Goal: Navigation & Orientation: Find specific page/section

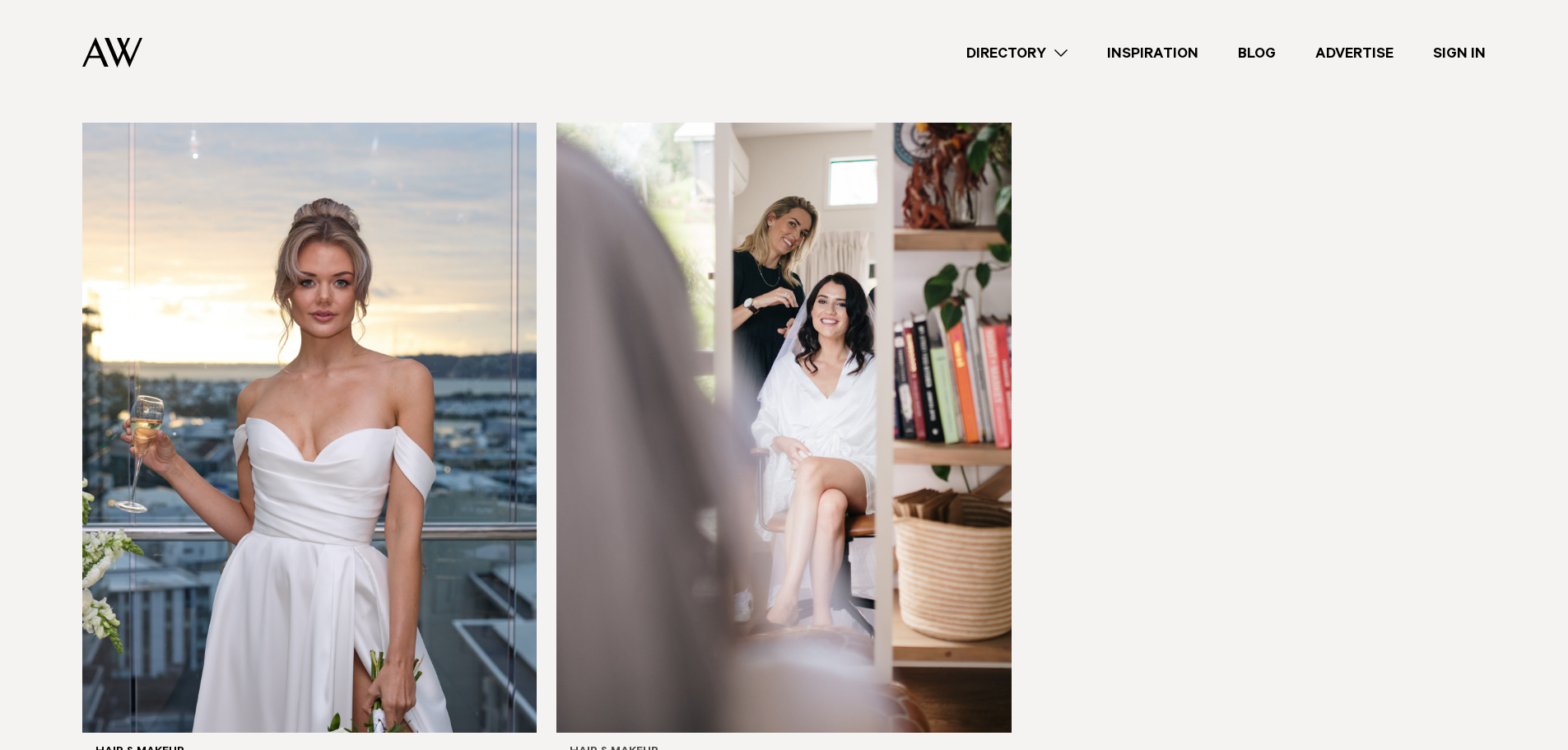
scroll to position [4939, 0]
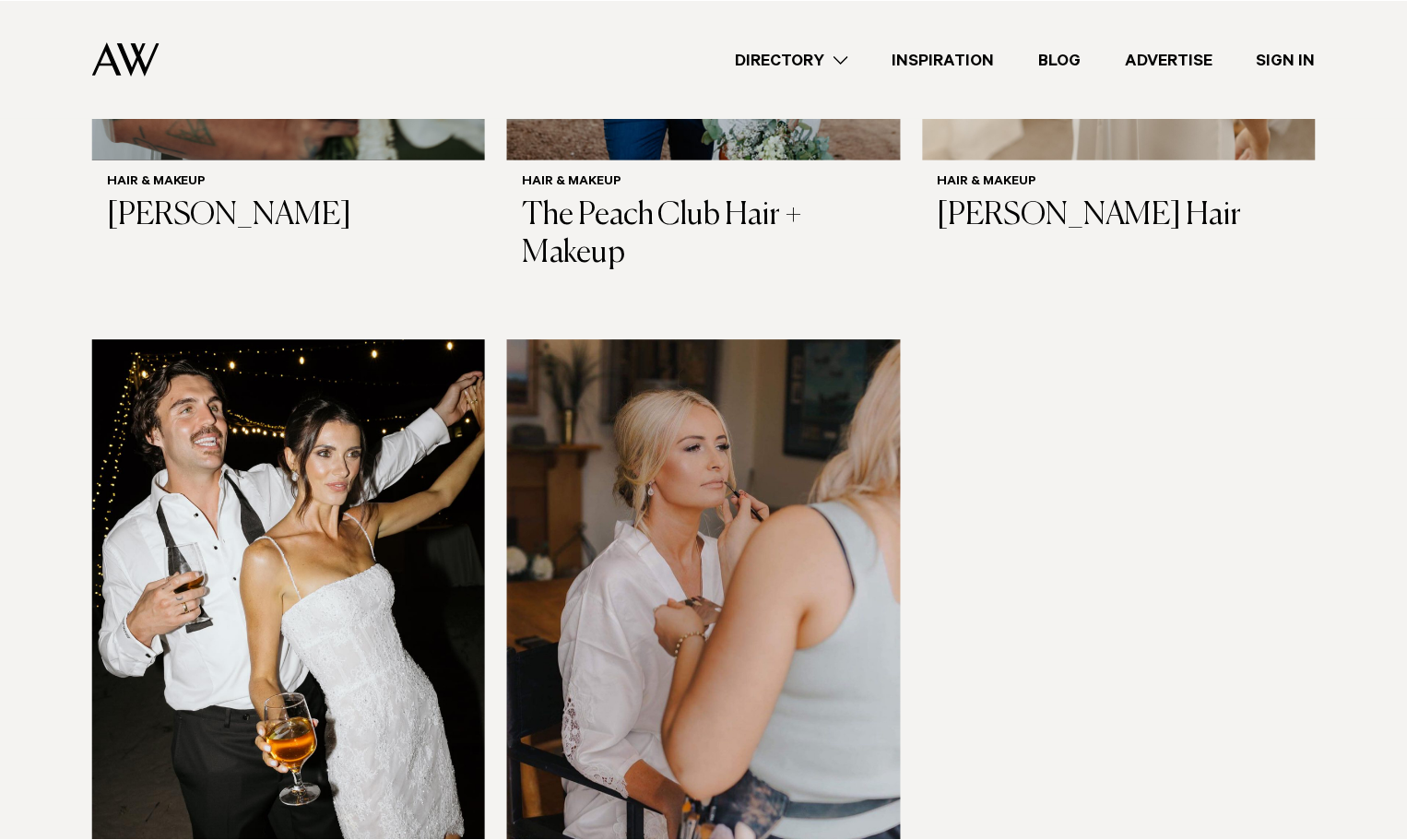
scroll to position [4543, 0]
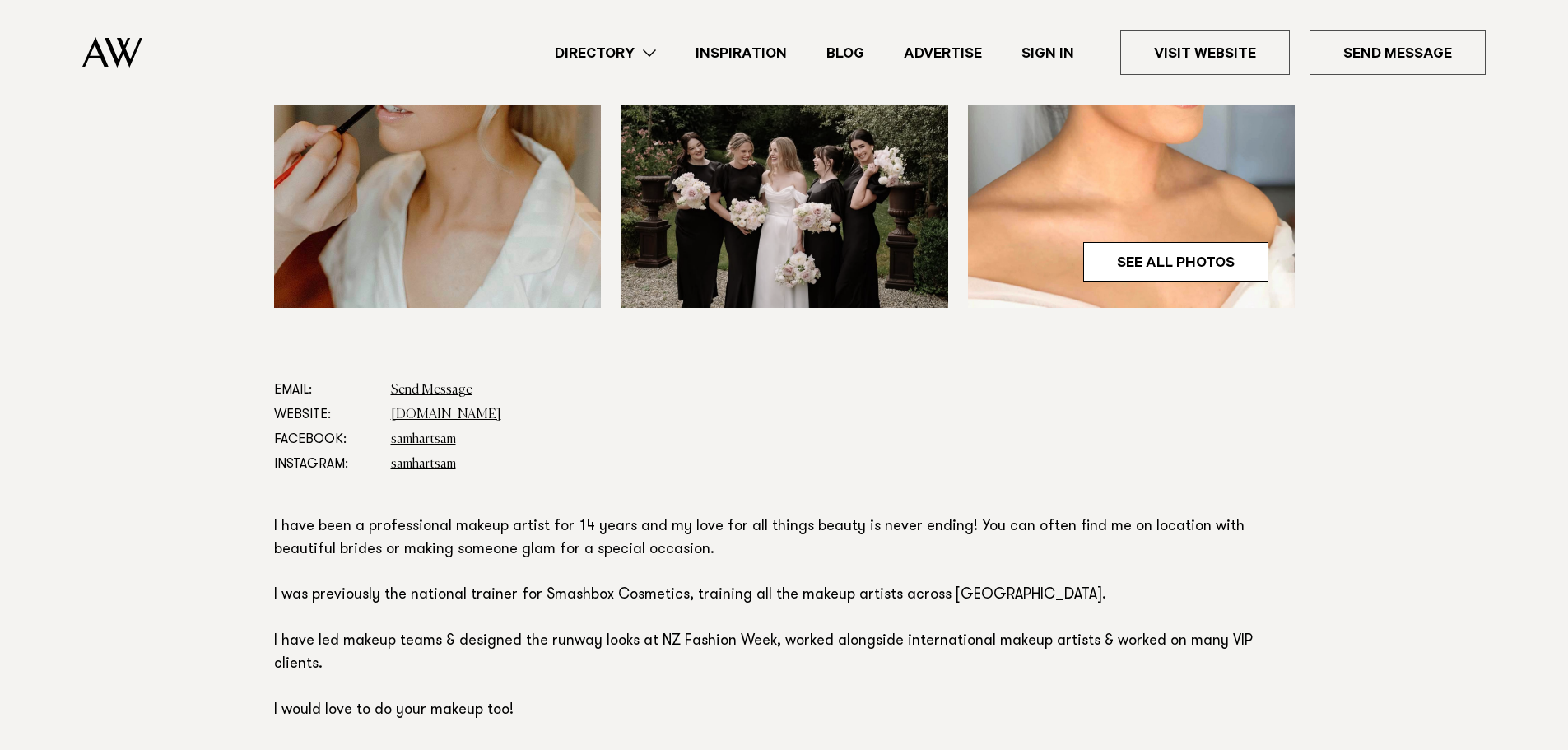
scroll to position [659, 0]
click at [466, 407] on link "[DOMAIN_NAME]" at bounding box center [445, 413] width 110 height 13
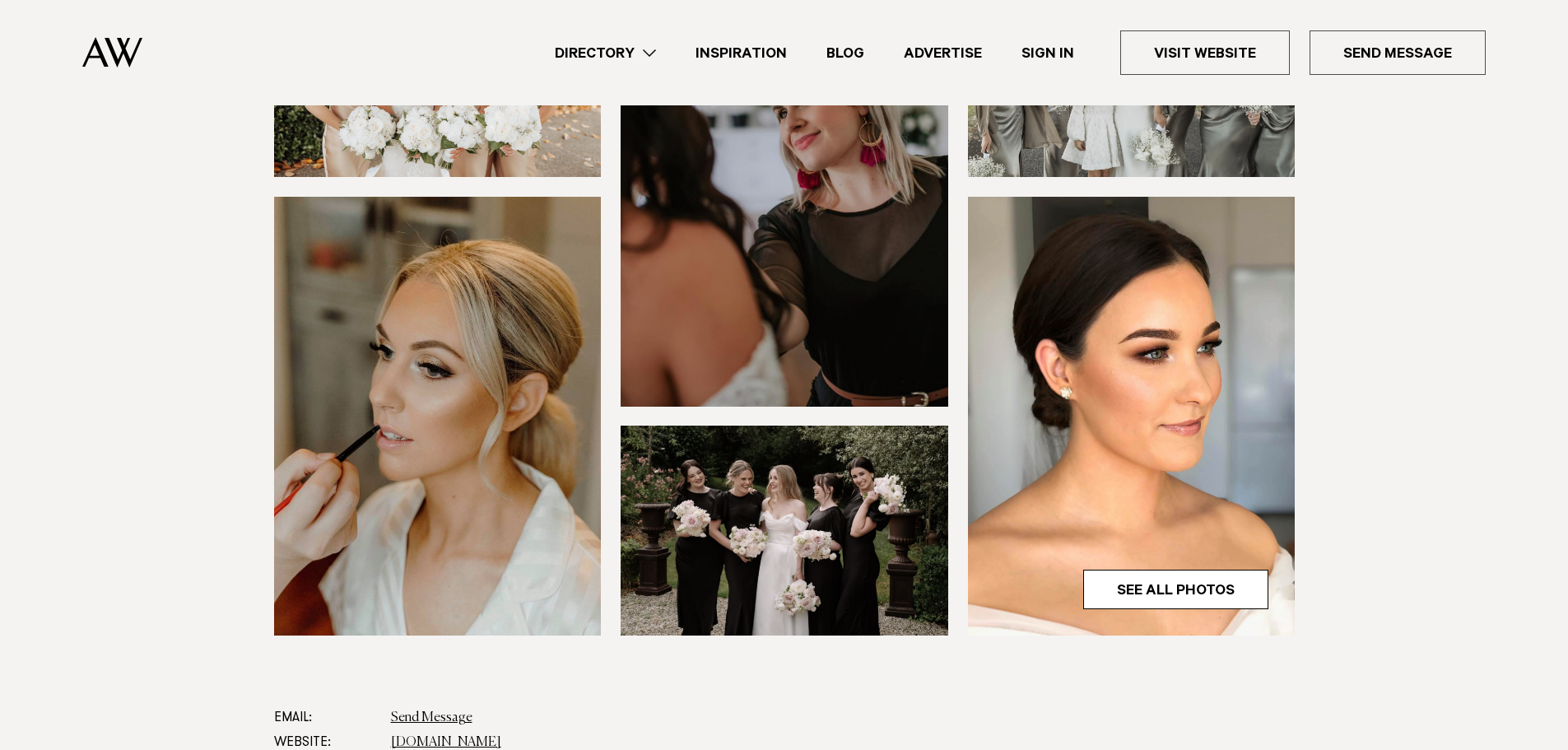
scroll to position [0, 0]
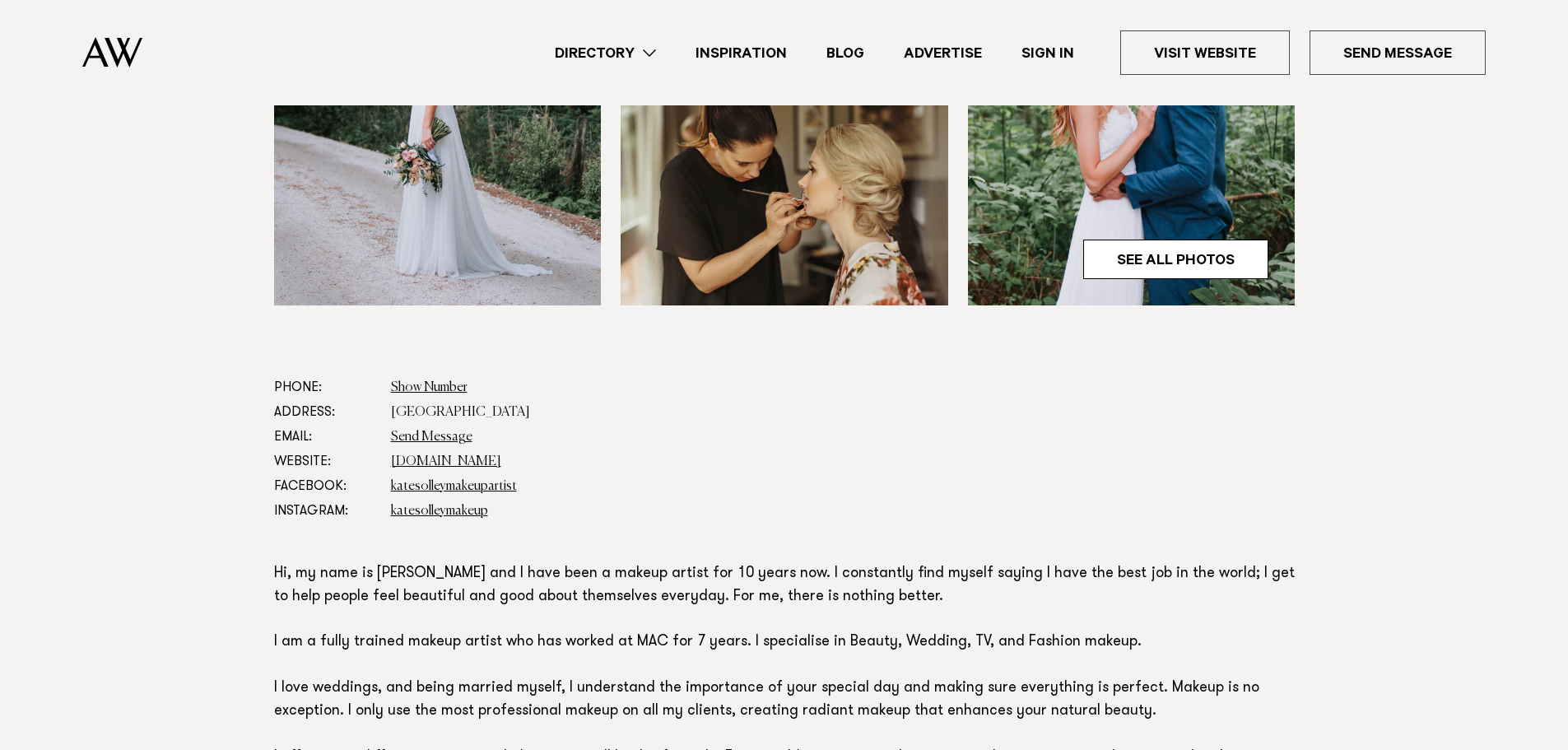
scroll to position [659, 0]
click at [484, 457] on link "www.katesolleymakeup.com" at bounding box center [445, 462] width 110 height 13
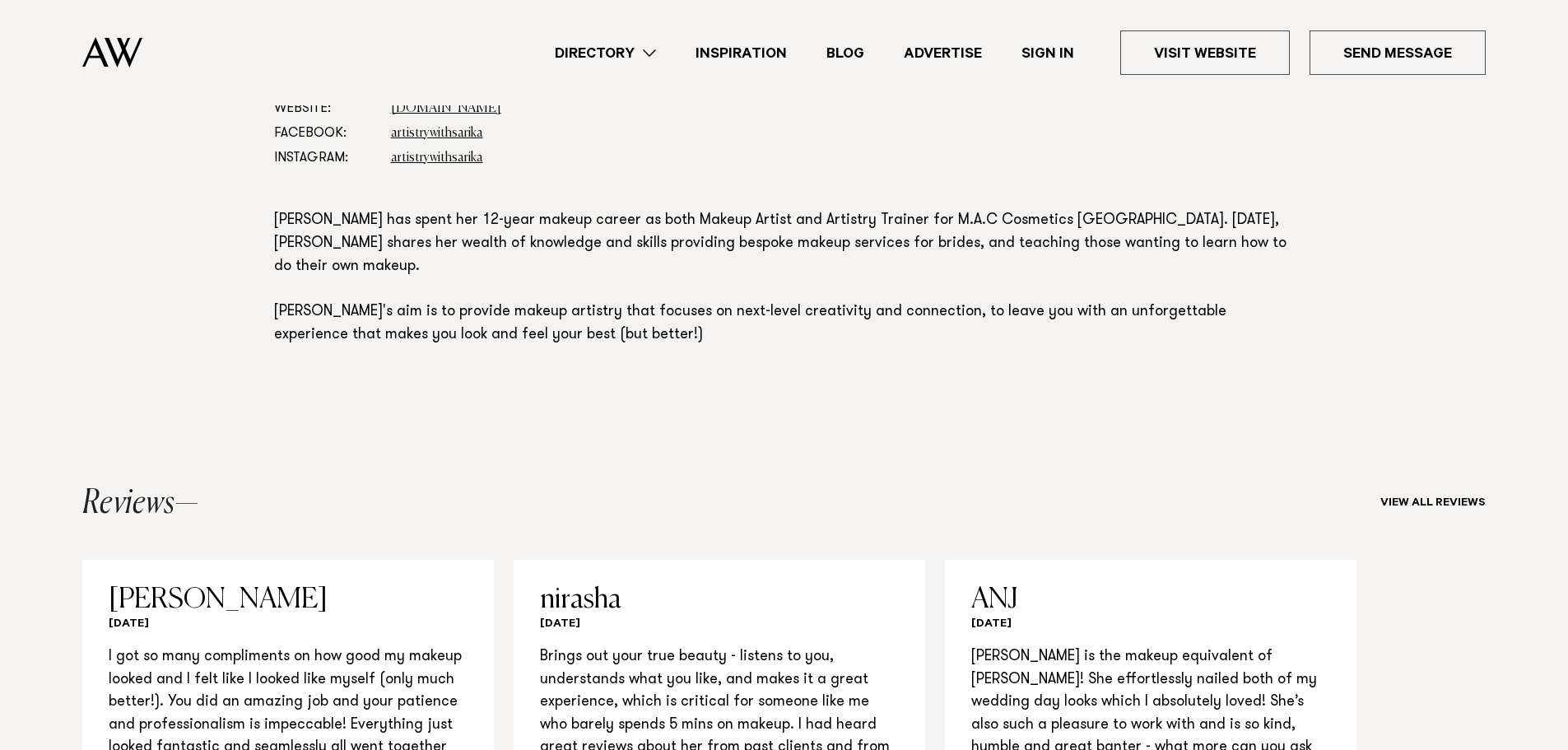
scroll to position [659, 0]
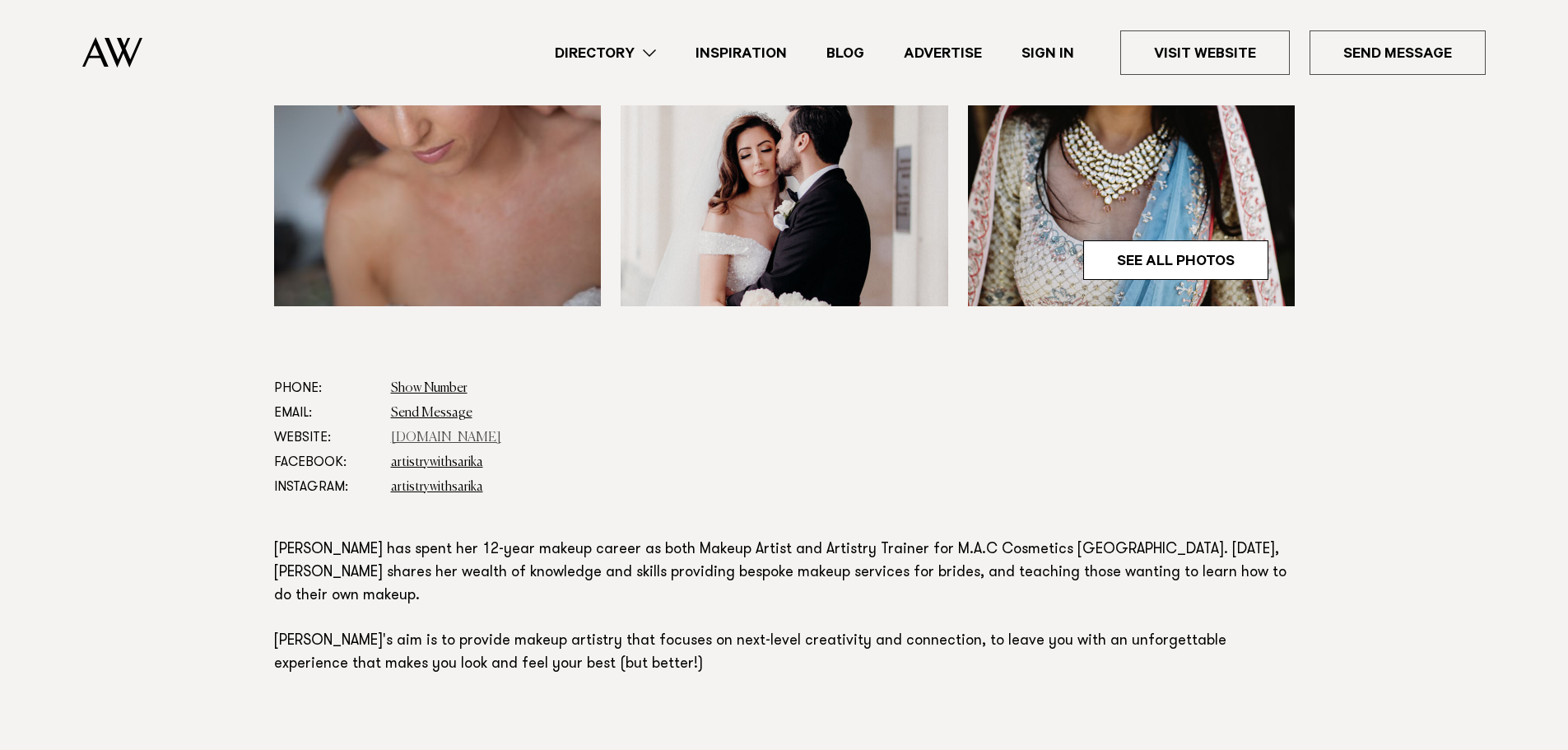
click at [436, 434] on link "www.sarika.co.nz" at bounding box center [445, 437] width 110 height 13
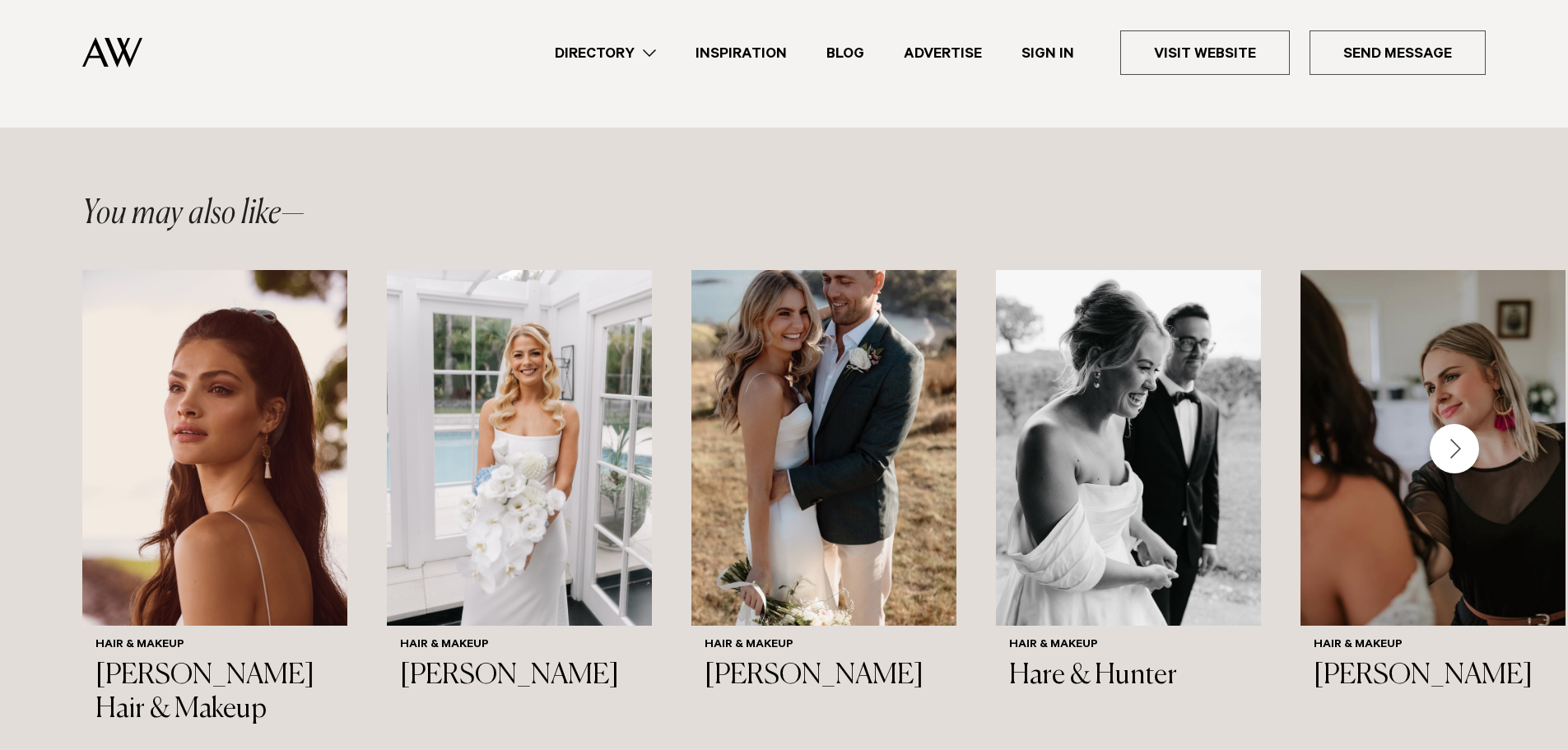
scroll to position [1975, 0]
click at [779, 660] on h3 "[PERSON_NAME]" at bounding box center [824, 676] width 239 height 34
